Goal: Navigation & Orientation: Find specific page/section

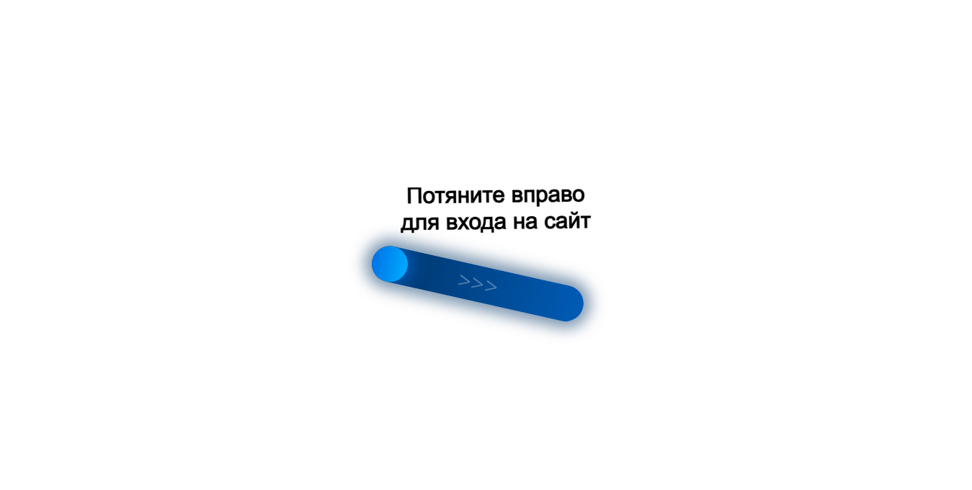
scroll to position [199, 0]
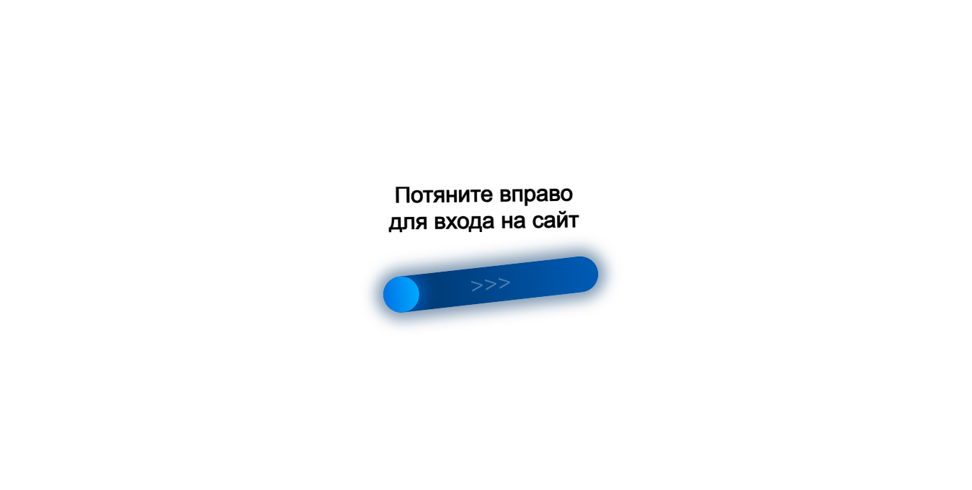
scroll to position [486, 0]
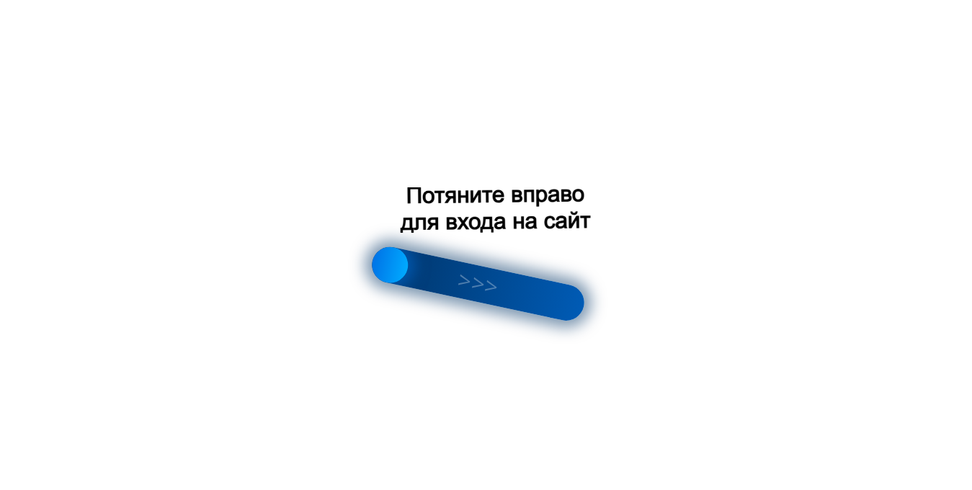
scroll to position [435, 0]
